Goal: Check status: Check status

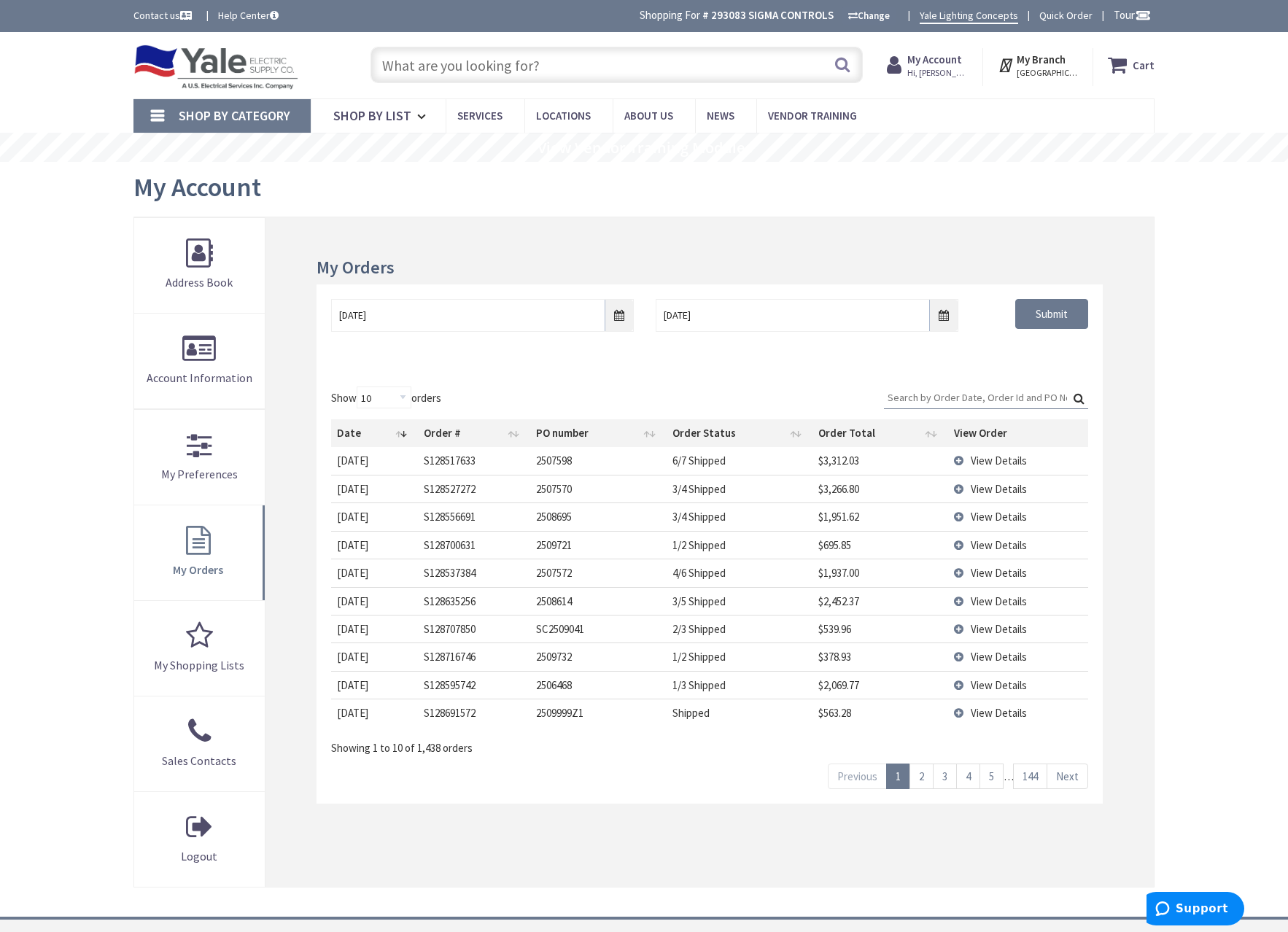
click at [508, 70] on input "text" at bounding box center [616, 65] width 492 height 37
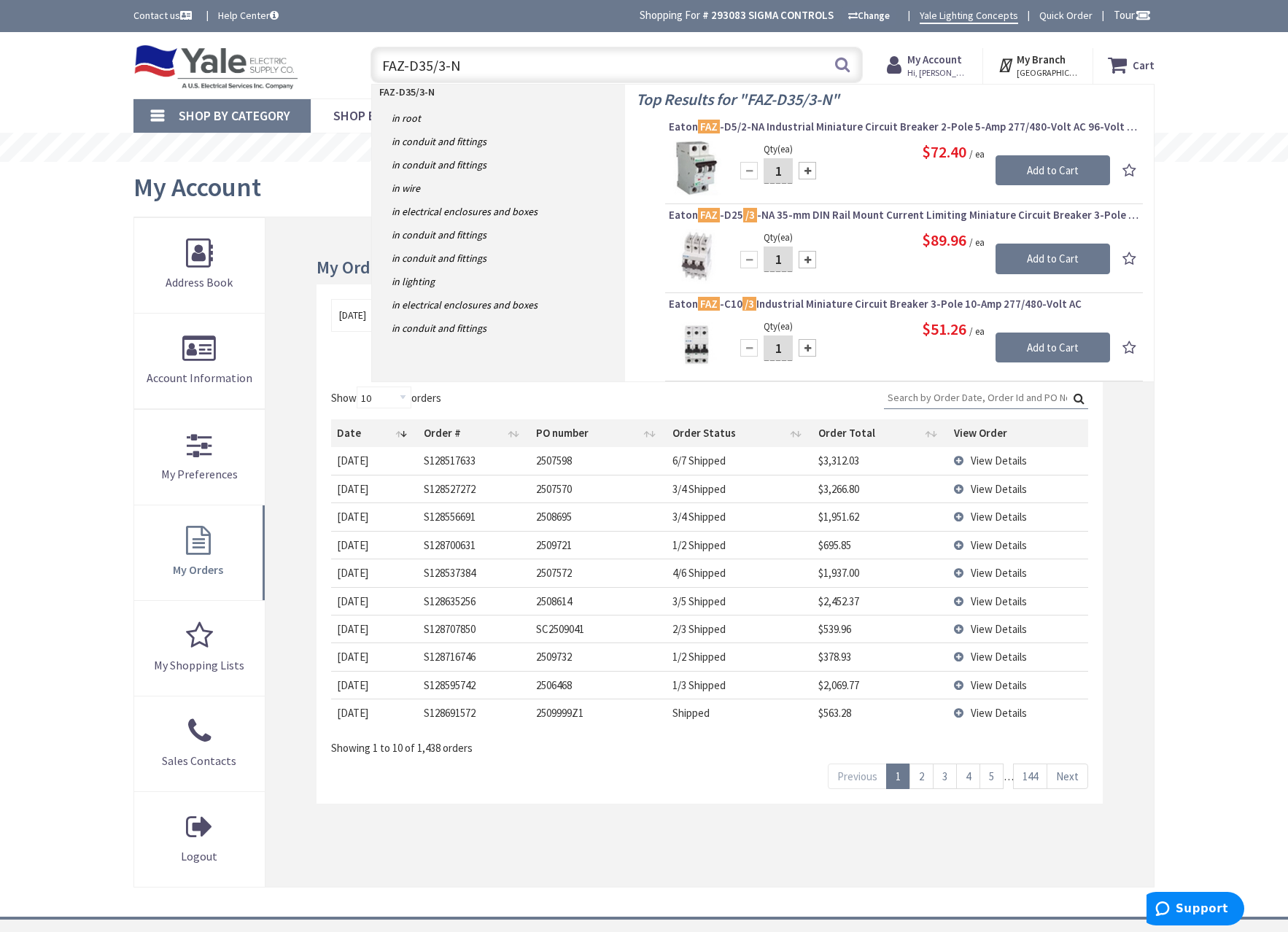
type input "FAZ-D35/3-NA"
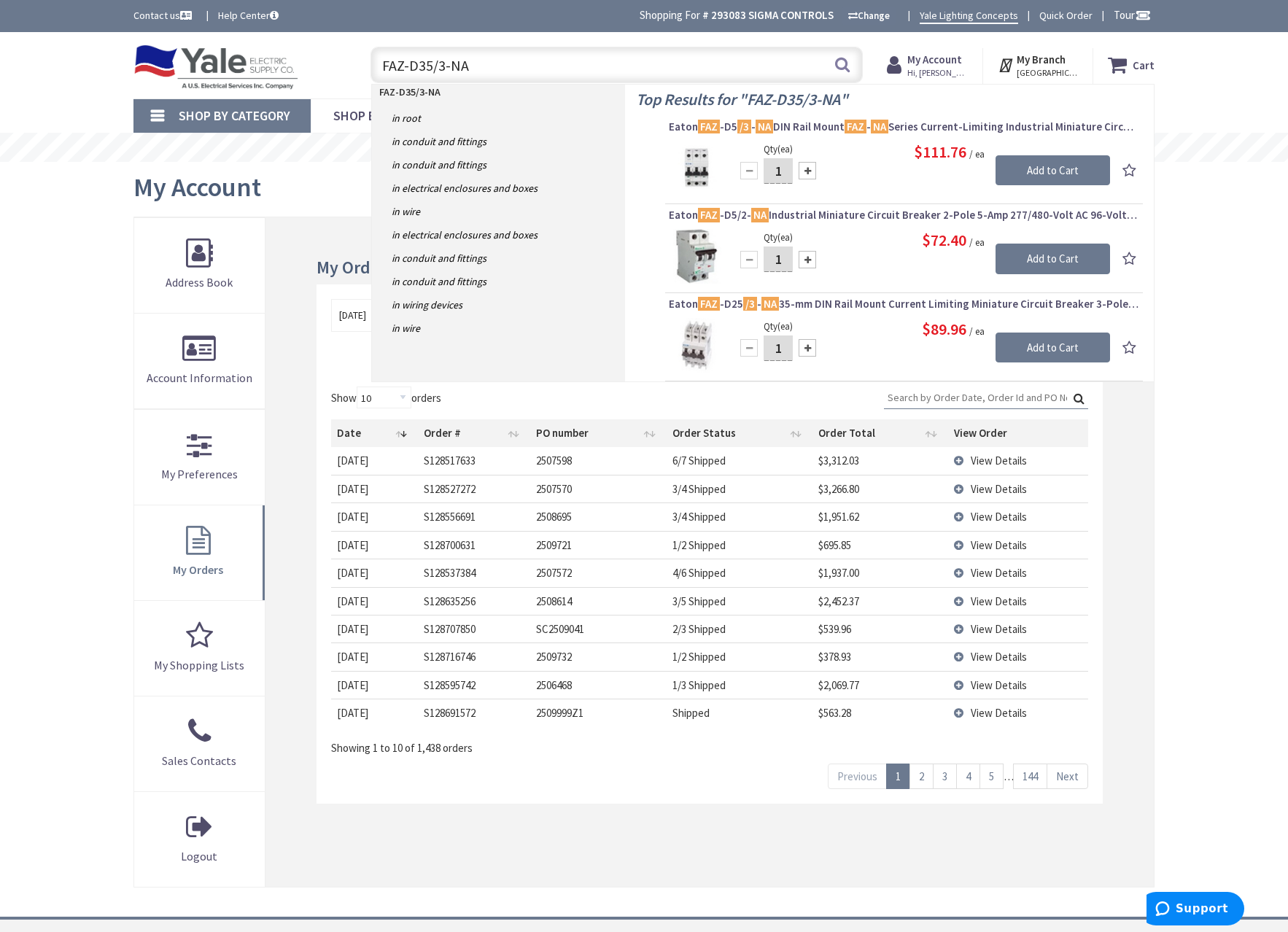
drag, startPoint x: 416, startPoint y: 71, endPoint x: 317, endPoint y: 74, distance: 99.0
click at [324, 77] on div "Toggle Nav FAZ-D35/3-NA FAZ-D35/3-NA Search Cart My Cart Close" at bounding box center [644, 65] width 1043 height 49
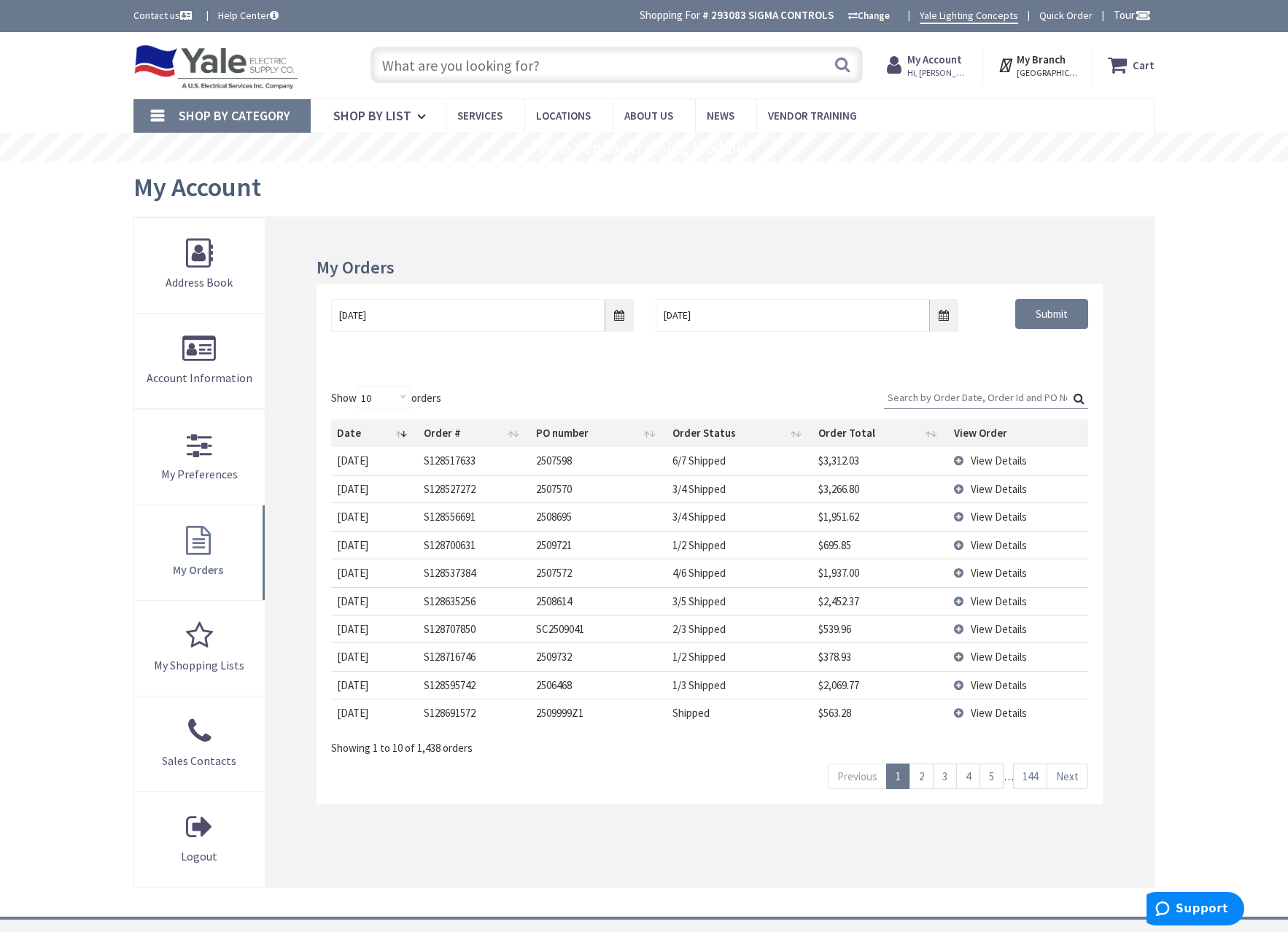
click at [919, 401] on input "Search:" at bounding box center [986, 397] width 204 height 22
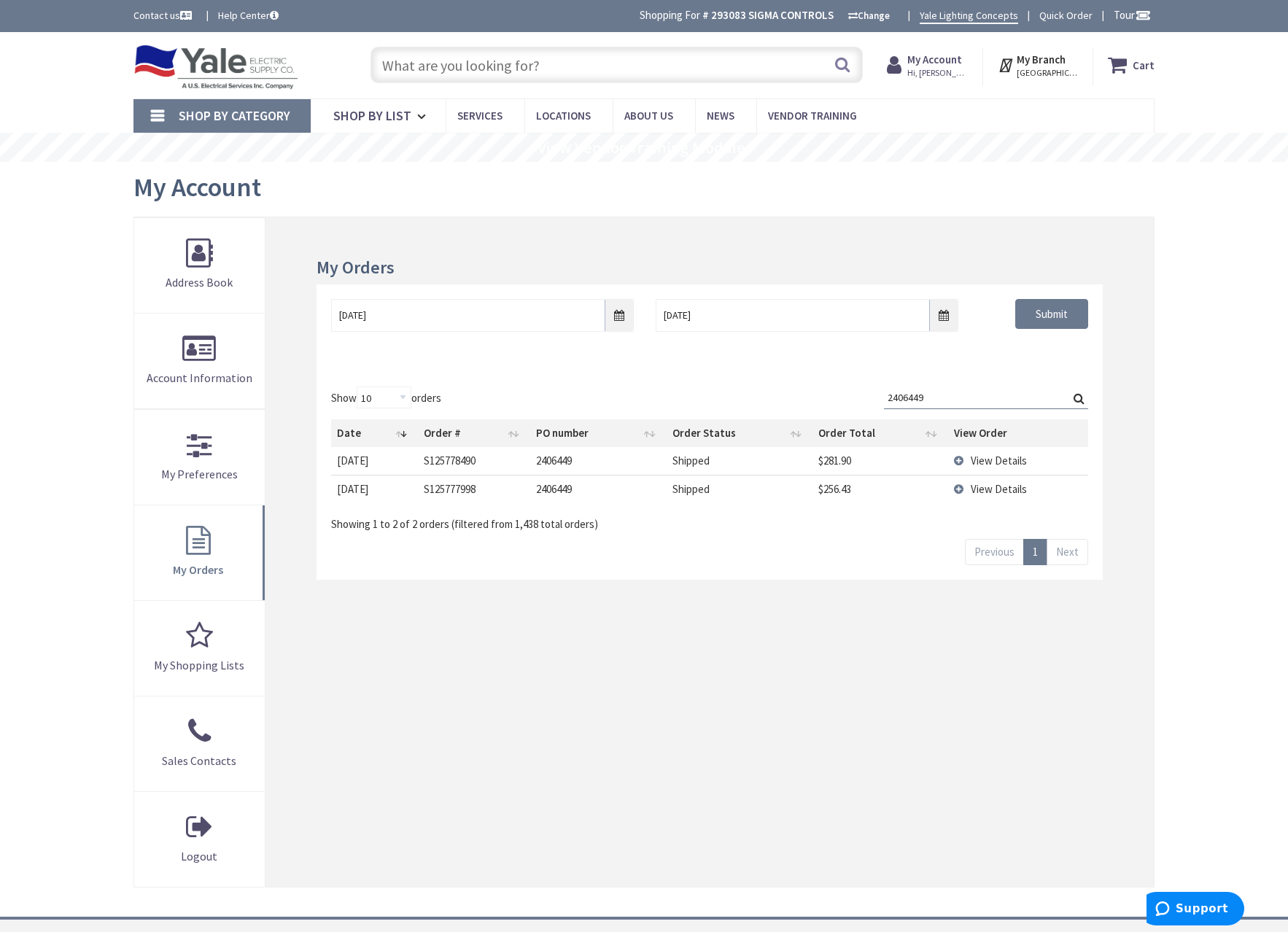
type input "2406449"
click at [991, 488] on span "View Details" at bounding box center [998, 489] width 56 height 14
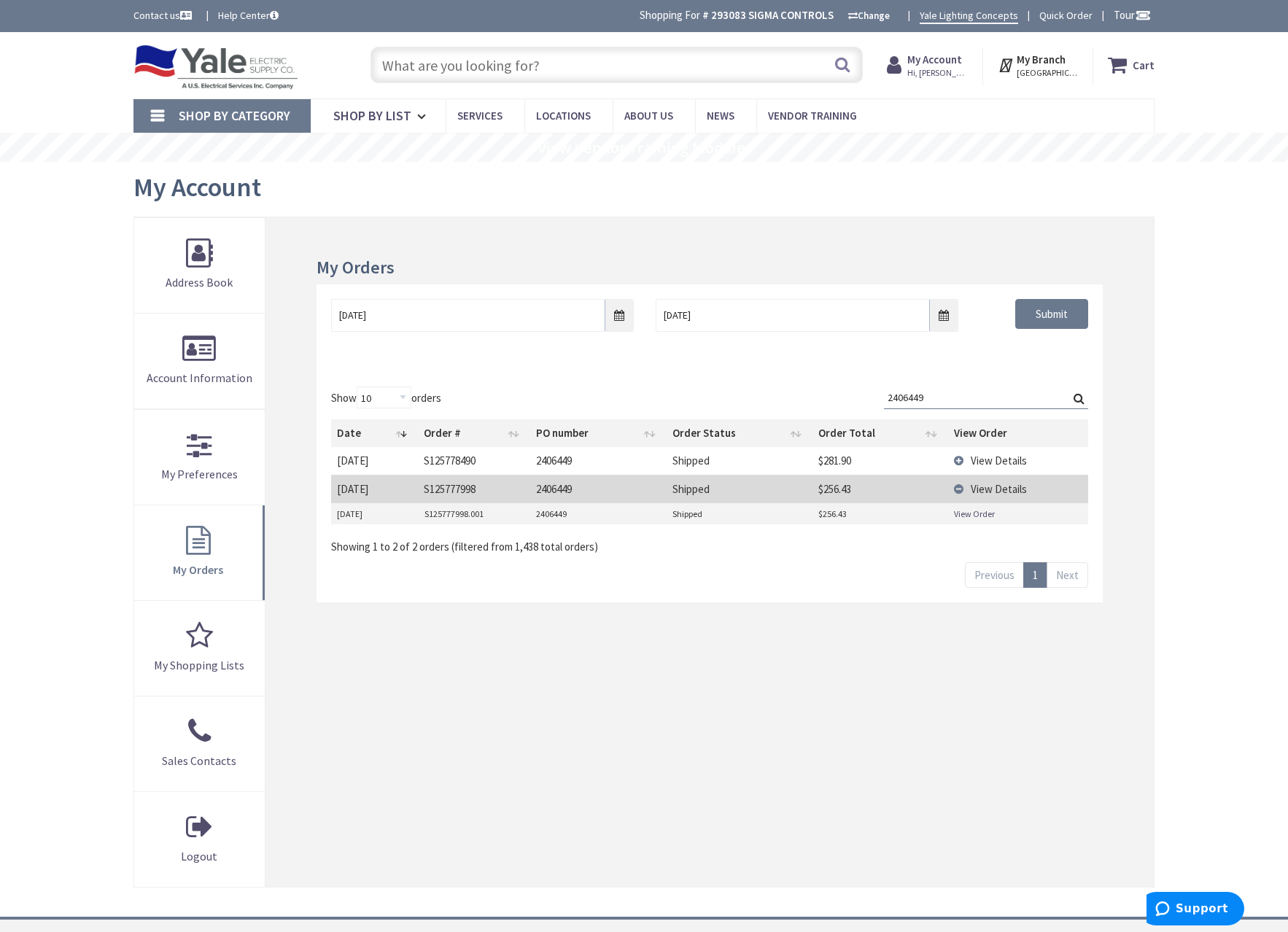
click at [991, 461] on span "View Details" at bounding box center [998, 461] width 56 height 14
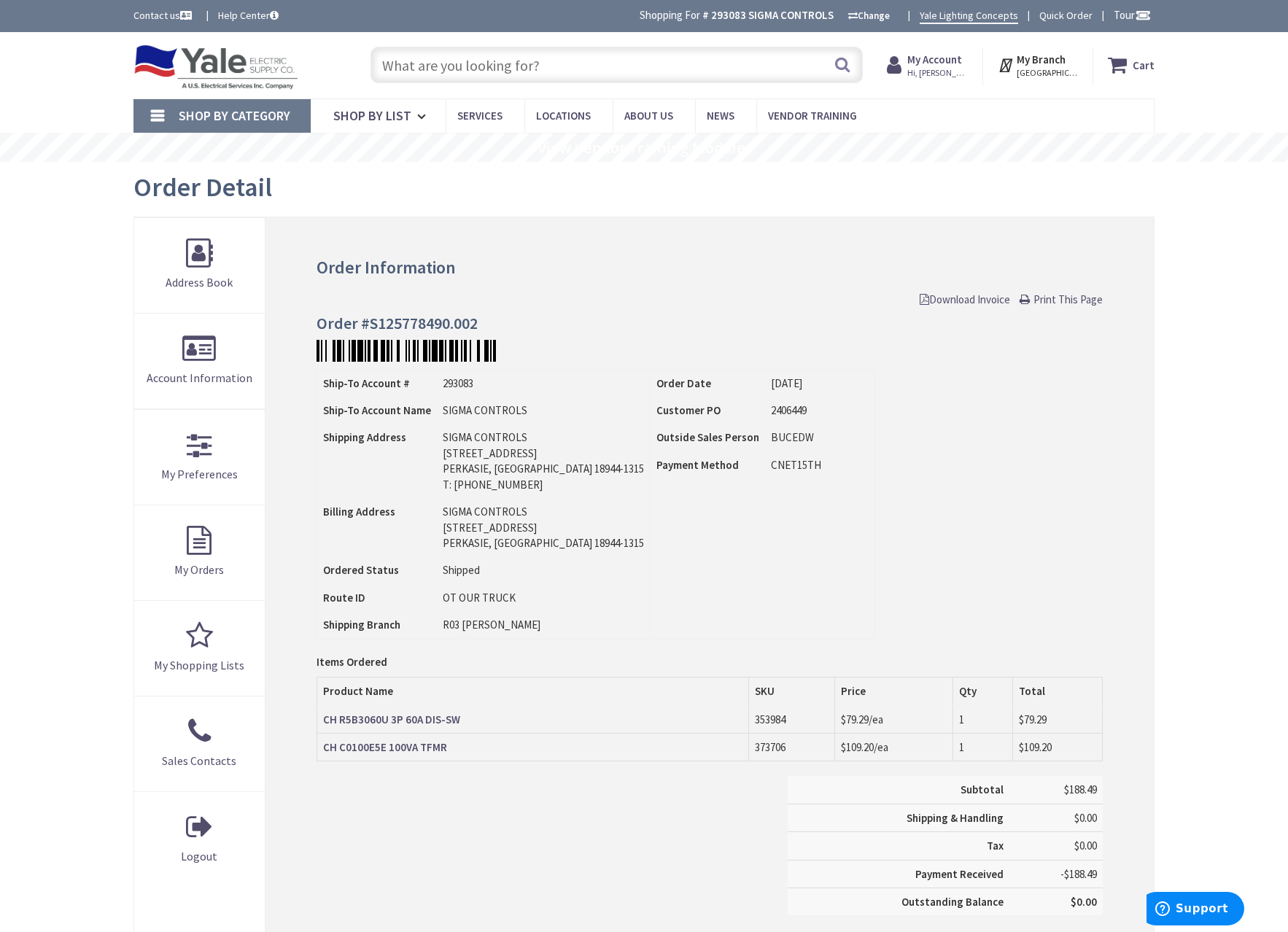
click at [547, 48] on input "text" at bounding box center [616, 65] width 492 height 37
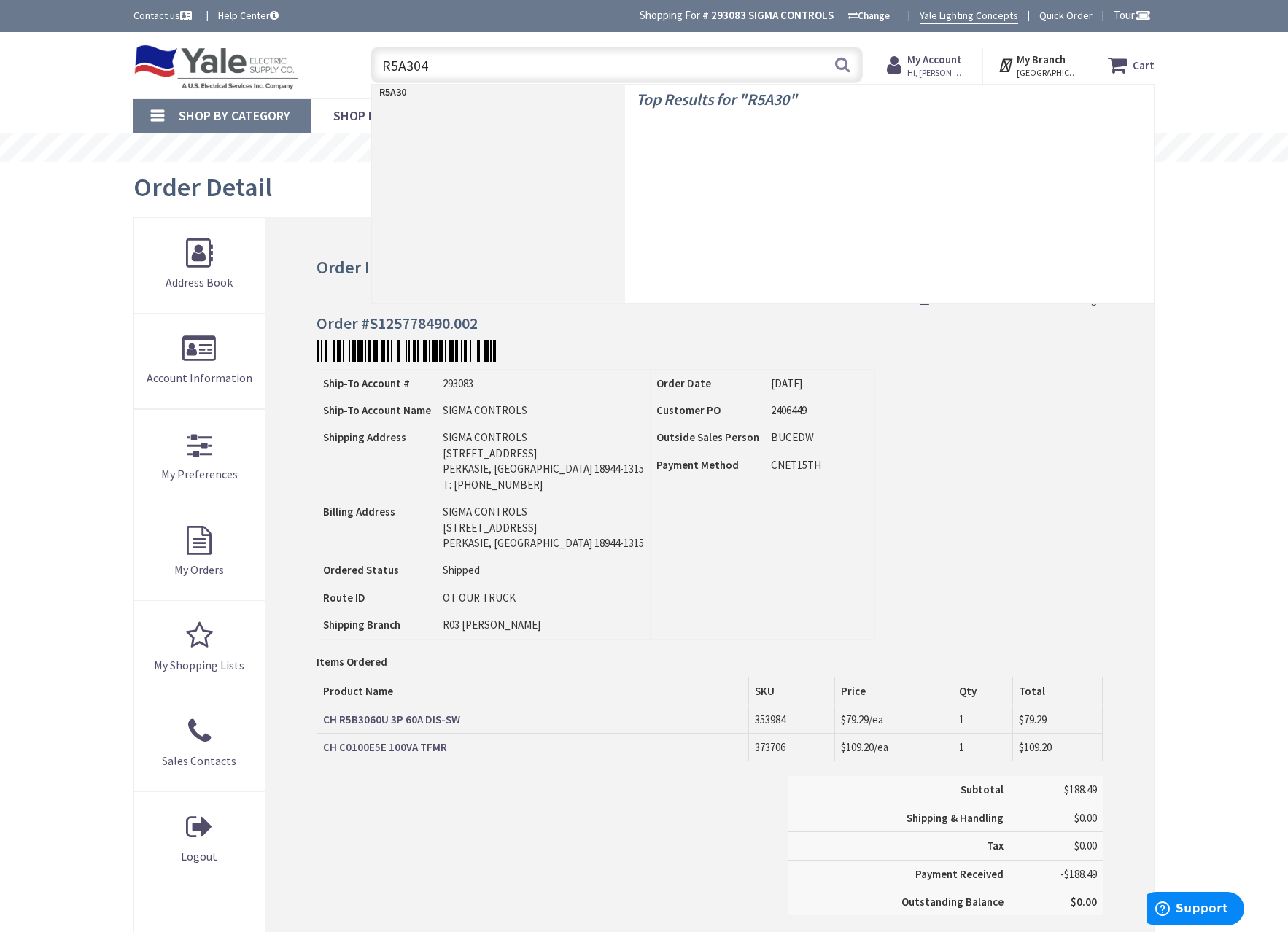
type input "R5A3040"
type input "[GEOGRAPHIC_DATA], [GEOGRAPHIC_DATA]"
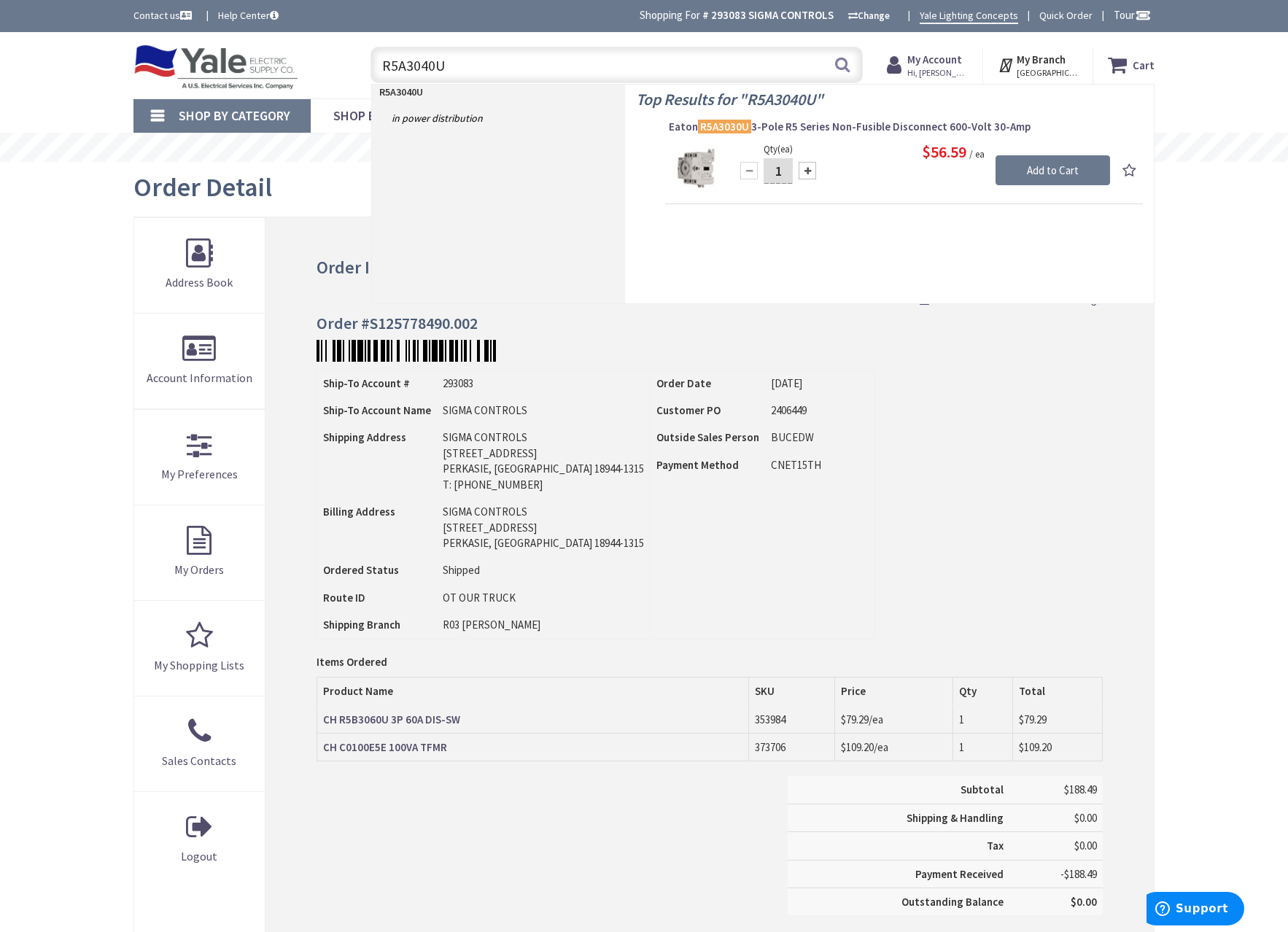
type input "R5A3040U"
